Goal: Obtain resource: Download file/media

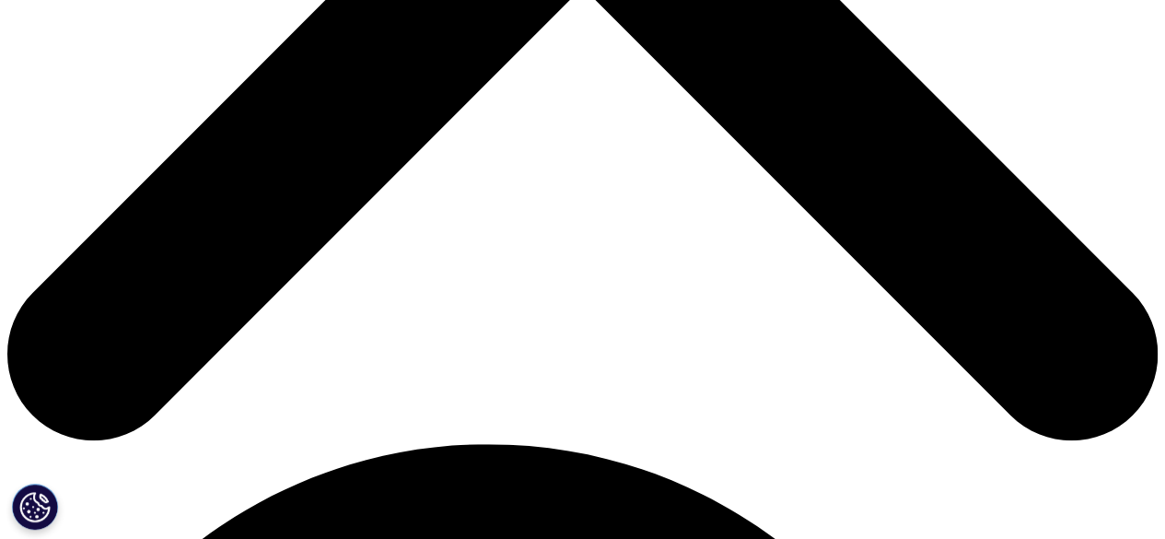
scroll to position [829, 0]
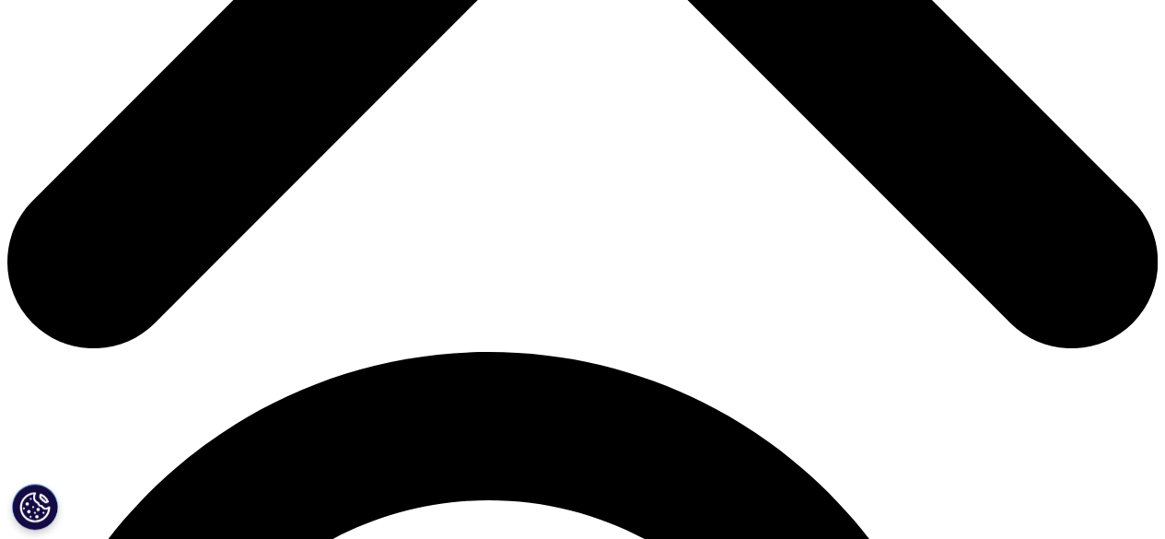
drag, startPoint x: 357, startPoint y: 142, endPoint x: 591, endPoint y: 148, distance: 233.9
drag, startPoint x: 612, startPoint y: 142, endPoint x: 759, endPoint y: 145, distance: 146.4
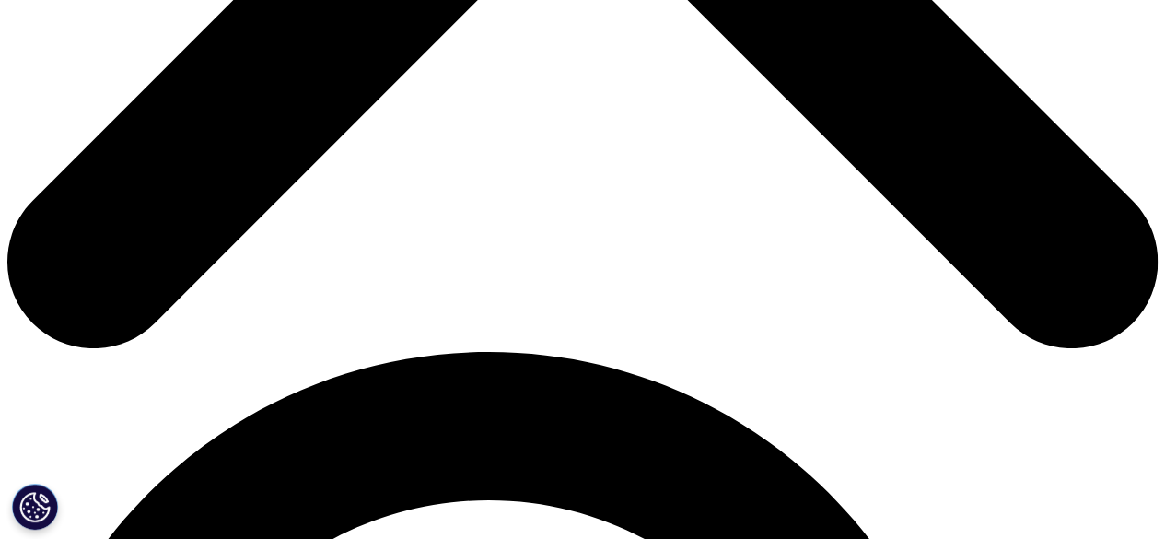
drag, startPoint x: 244, startPoint y: 167, endPoint x: 529, endPoint y: 167, distance: 285.4
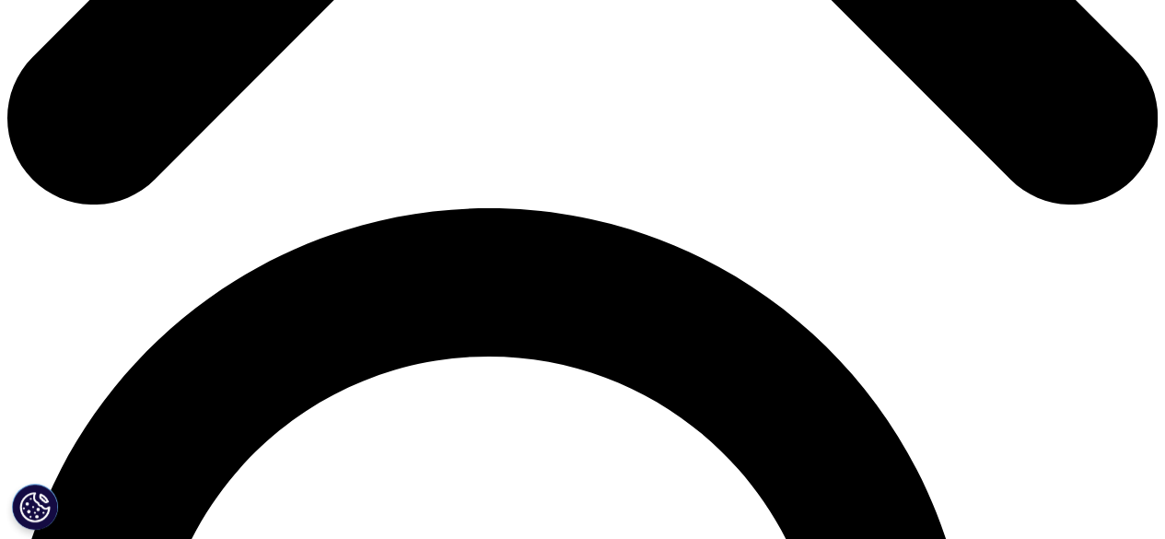
scroll to position [1013, 0]
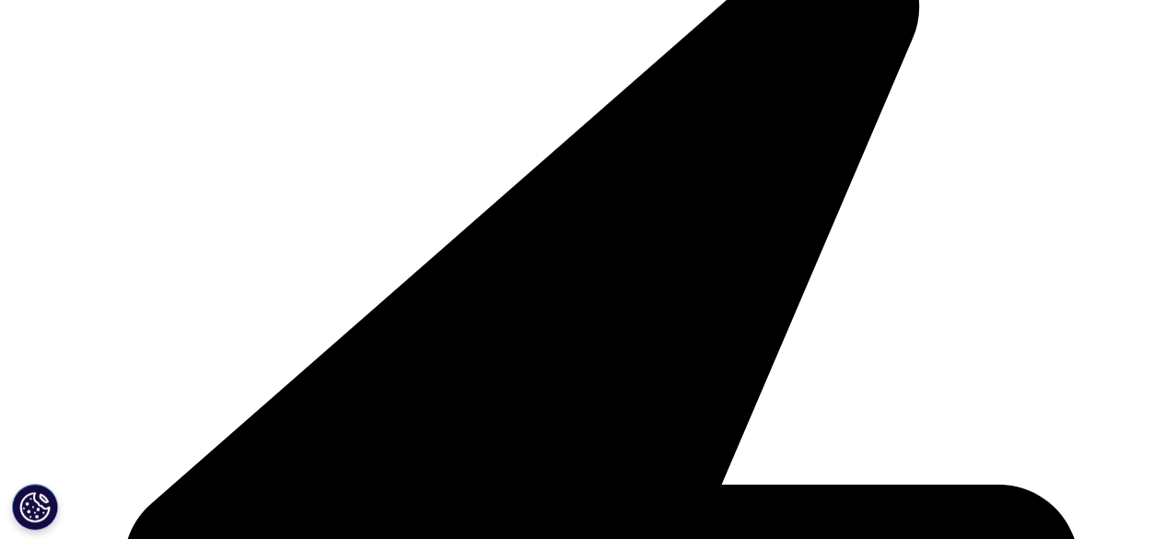
scroll to position [3959, 0]
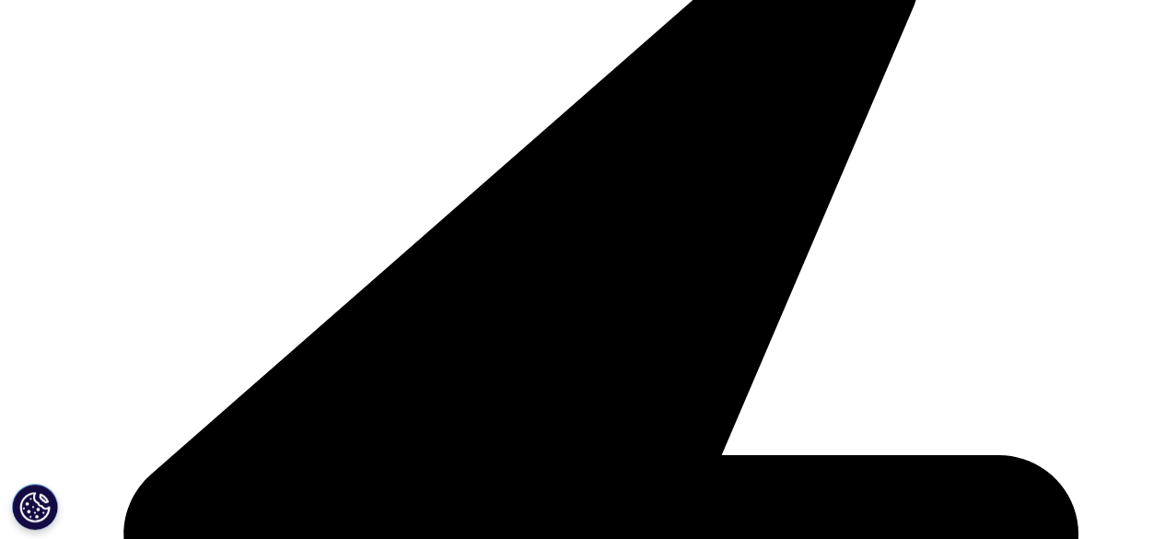
drag, startPoint x: 250, startPoint y: 230, endPoint x: 484, endPoint y: 226, distance: 233.9
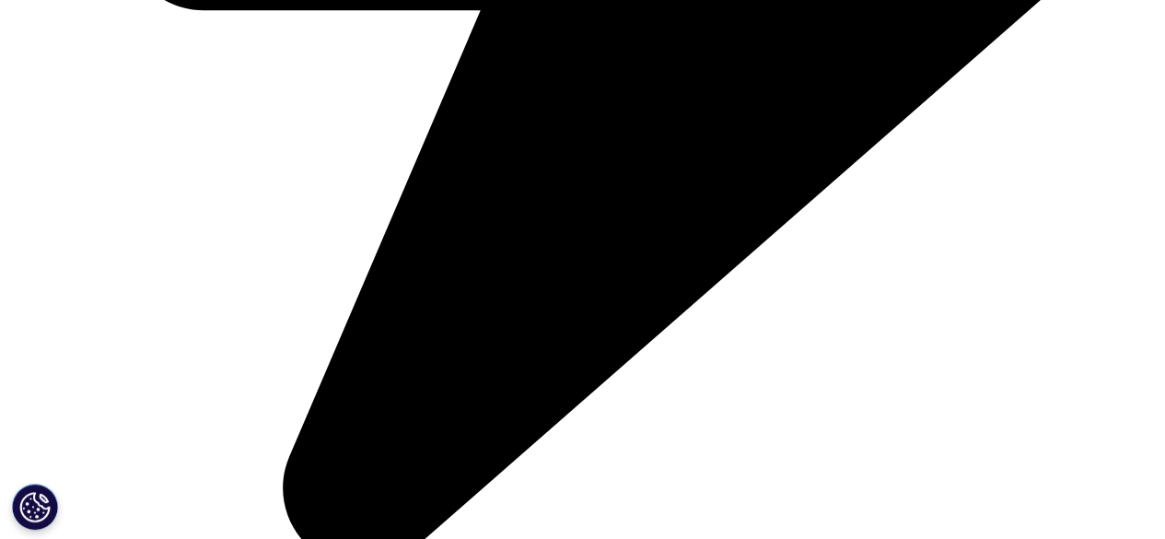
scroll to position [4603, 0]
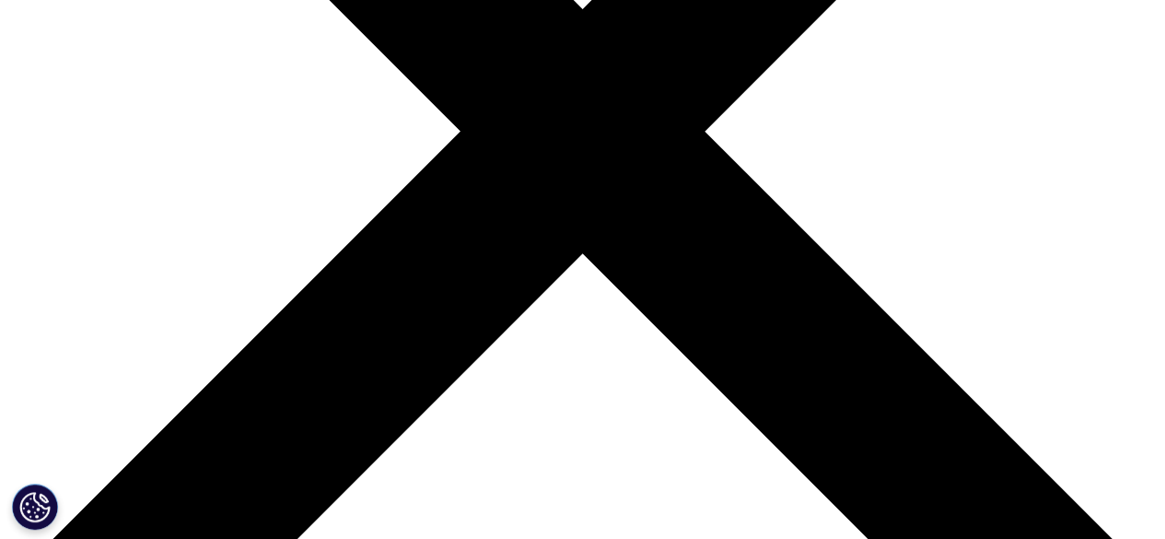
scroll to position [644, 0]
